Goal: Ask a question

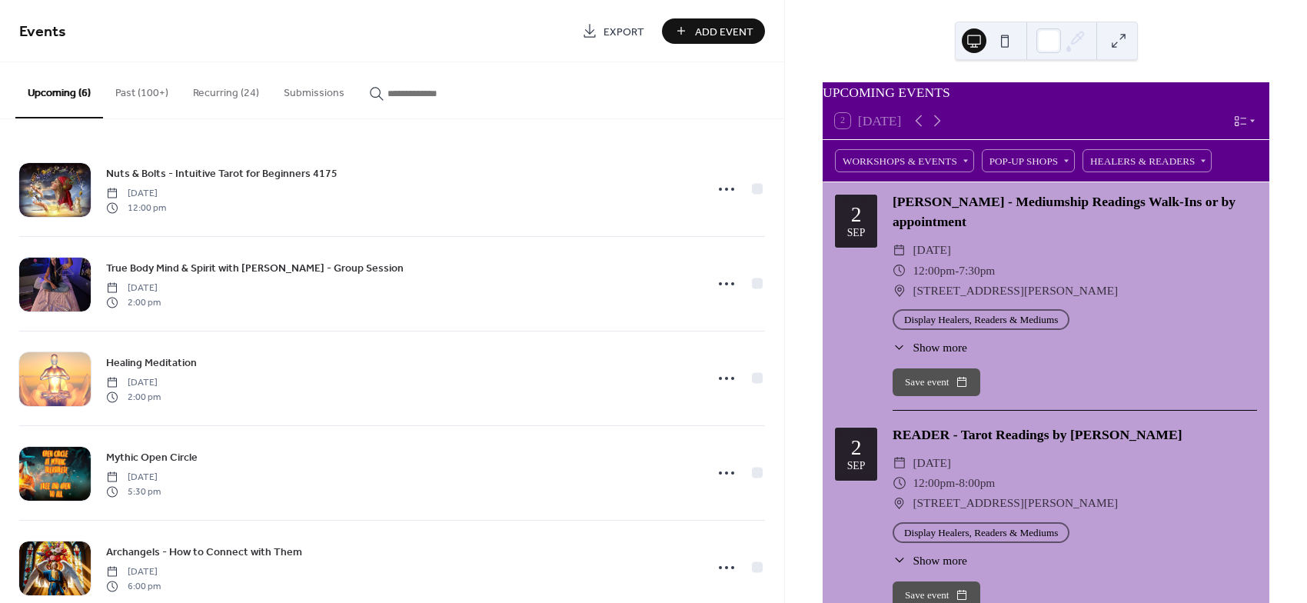
scroll to position [11960, 0]
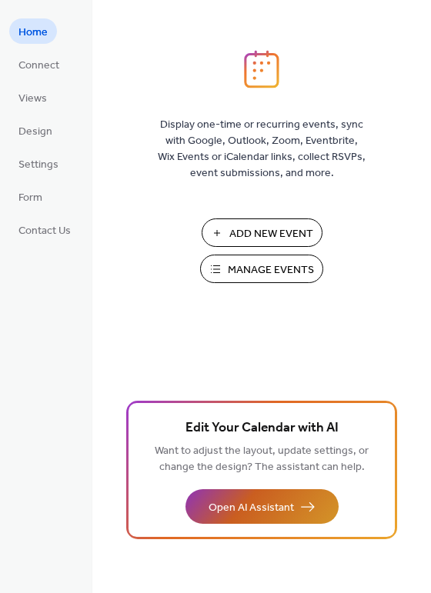
click at [284, 493] on button "Open AI Assistant" at bounding box center [261, 506] width 153 height 35
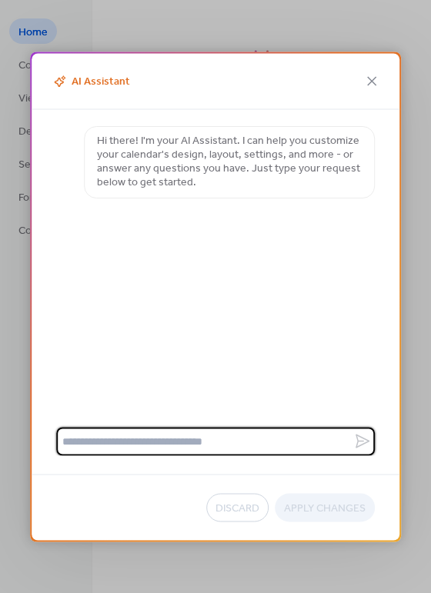
click at [101, 435] on textarea at bounding box center [204, 441] width 297 height 28
type textarea "*"
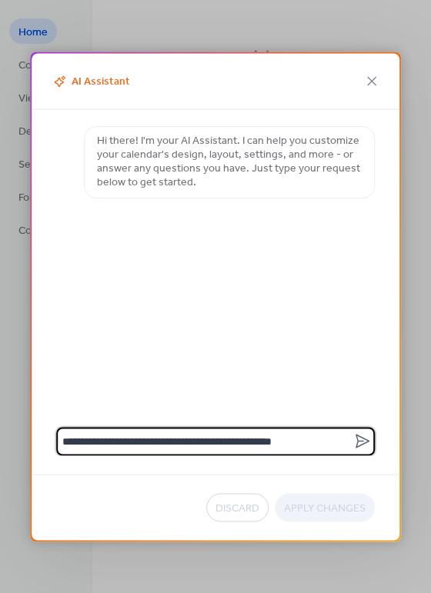
type textarea "**********"
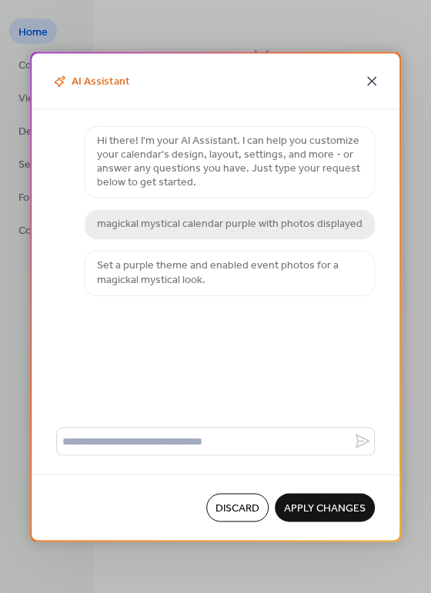
click at [378, 76] on icon at bounding box center [371, 81] width 18 height 18
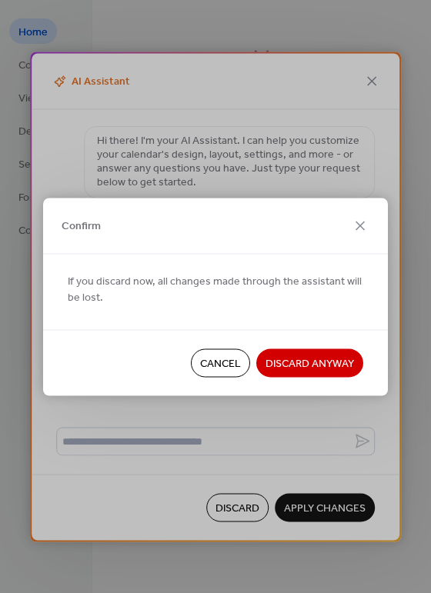
click at [225, 365] on span "Cancel" at bounding box center [220, 364] width 41 height 16
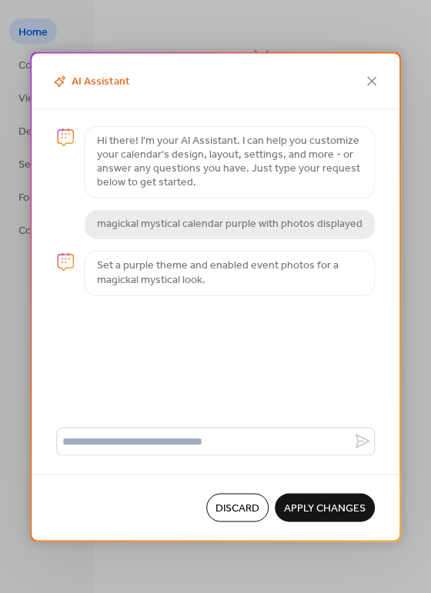
drag, startPoint x: 242, startPoint y: 505, endPoint x: 308, endPoint y: 295, distance: 220.1
click at [309, 296] on div "AI Assistant Hi there! I'm your AI Assistant. I can help you customize your cal…" at bounding box center [215, 297] width 371 height 490
click at [238, 501] on span "Discard" at bounding box center [237, 509] width 44 height 16
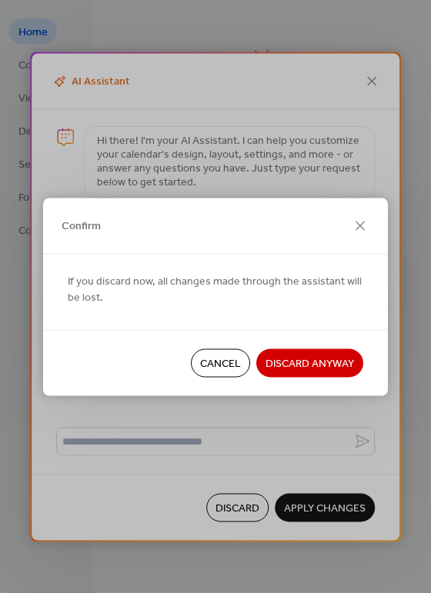
click at [276, 361] on span "Discard Anyway" at bounding box center [309, 364] width 88 height 16
